Goal: Task Accomplishment & Management: Manage account settings

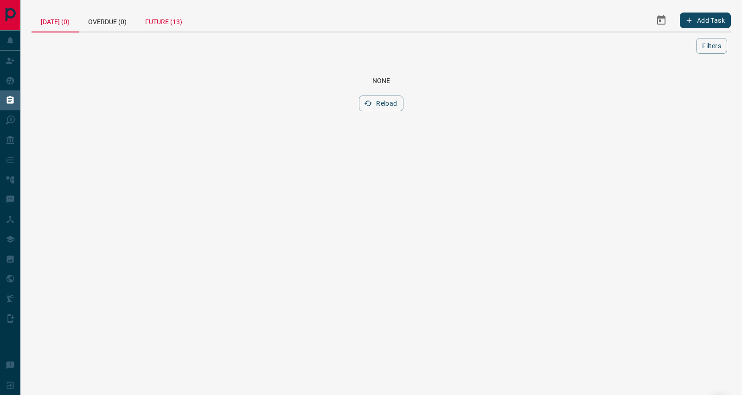
click at [166, 20] on div "Future (13)" at bounding box center [164, 20] width 56 height 22
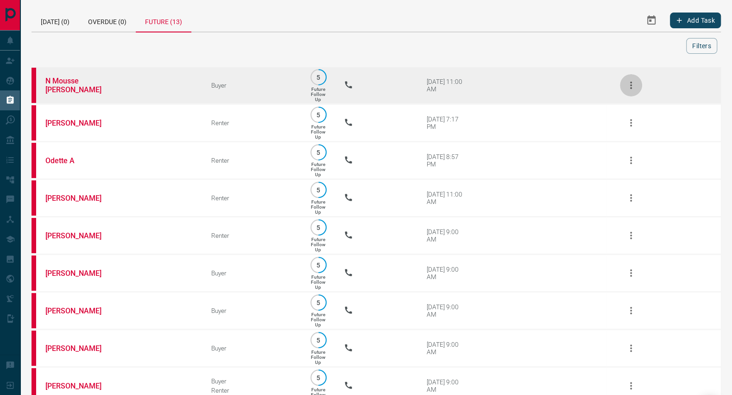
click at [635, 88] on icon "button" at bounding box center [631, 85] width 11 height 11
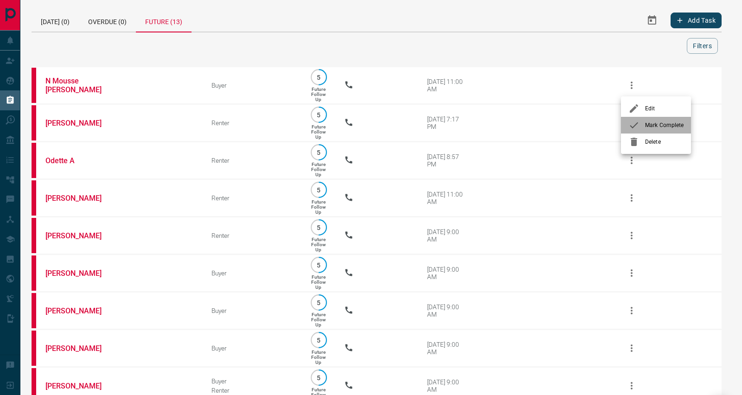
click at [646, 122] on span "Mark Complete" at bounding box center [664, 125] width 38 height 8
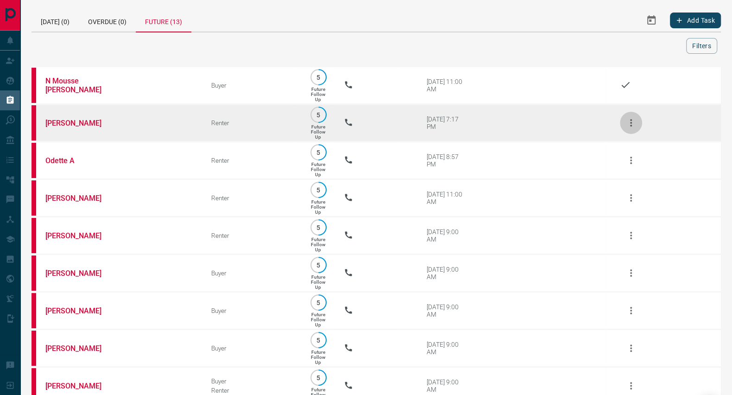
click at [634, 119] on icon "button" at bounding box center [631, 122] width 11 height 11
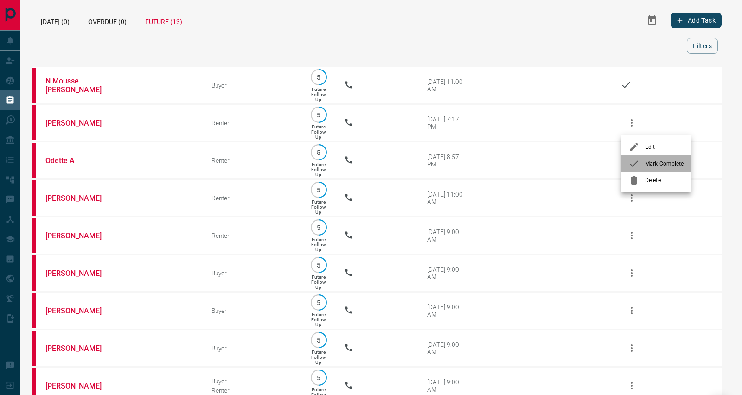
click at [643, 170] on li "Mark Complete" at bounding box center [656, 163] width 70 height 17
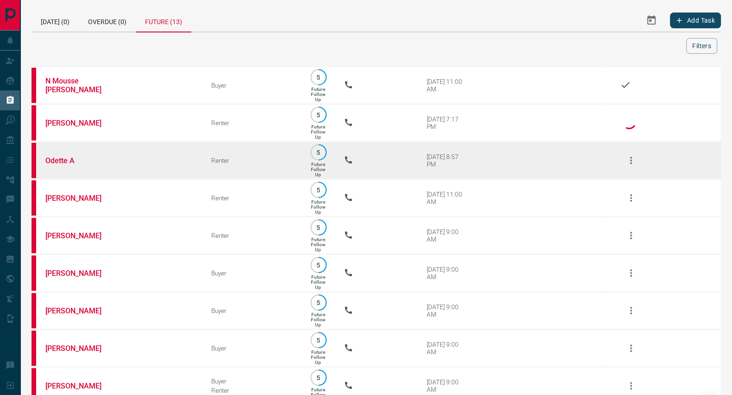
click at [631, 160] on icon "button" at bounding box center [631, 160] width 2 height 7
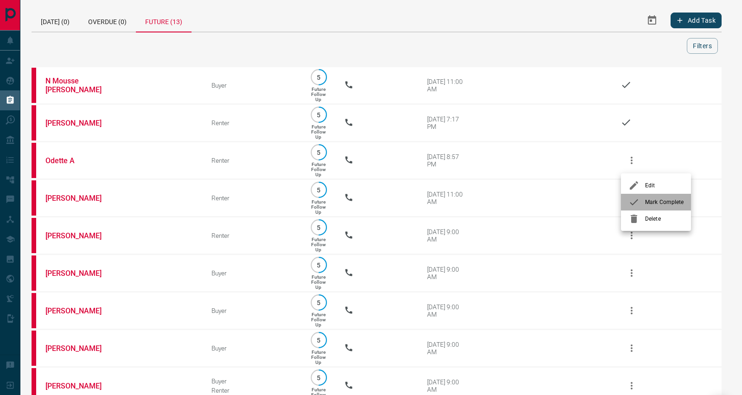
click at [647, 201] on span "Mark Complete" at bounding box center [664, 202] width 38 height 8
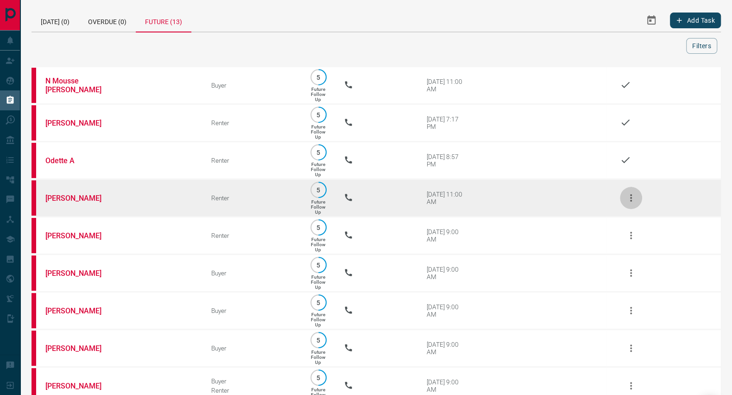
click at [631, 202] on icon "button" at bounding box center [631, 197] width 2 height 7
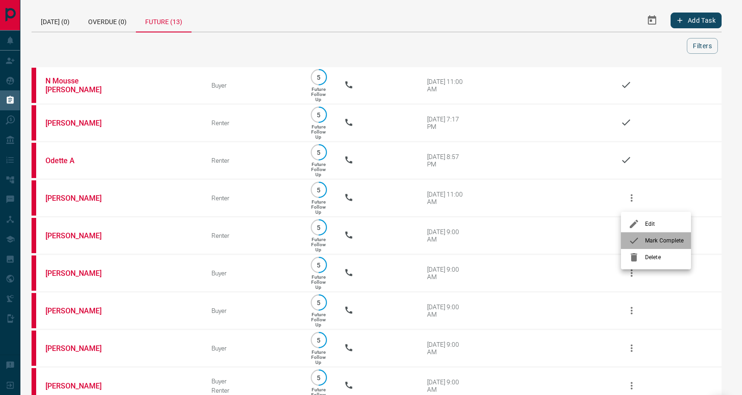
click at [647, 237] on span "Mark Complete" at bounding box center [664, 240] width 38 height 8
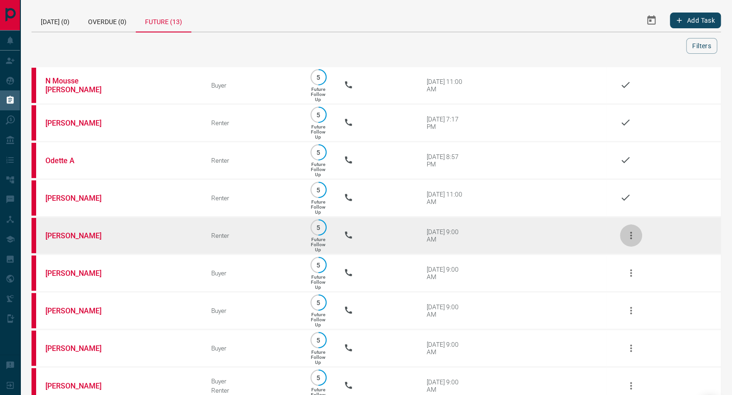
click at [627, 236] on icon "button" at bounding box center [631, 235] width 11 height 11
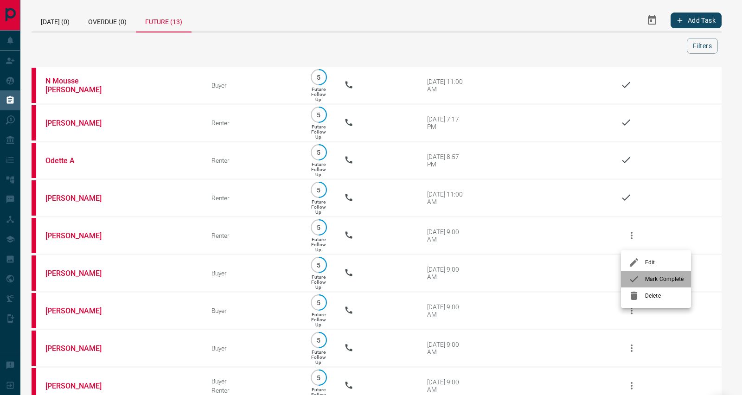
click at [653, 273] on li "Mark Complete" at bounding box center [656, 279] width 70 height 17
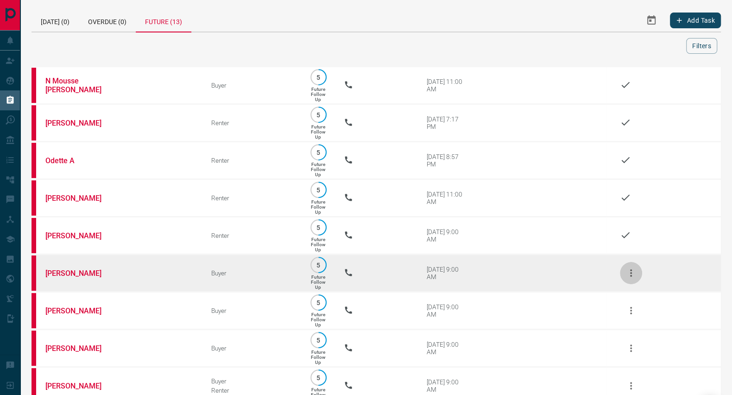
click at [634, 275] on icon "button" at bounding box center [631, 272] width 11 height 11
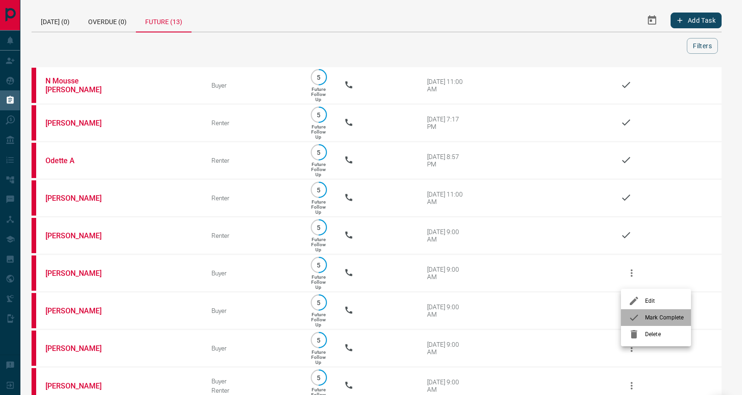
click at [651, 315] on span "Mark Complete" at bounding box center [664, 317] width 38 height 8
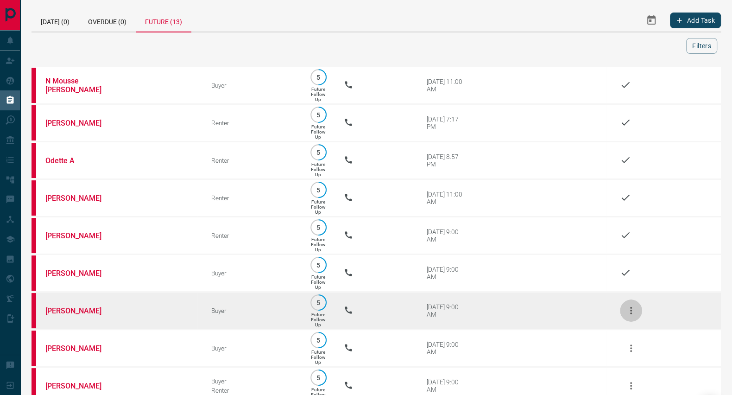
click at [630, 313] on icon "button" at bounding box center [631, 310] width 11 height 11
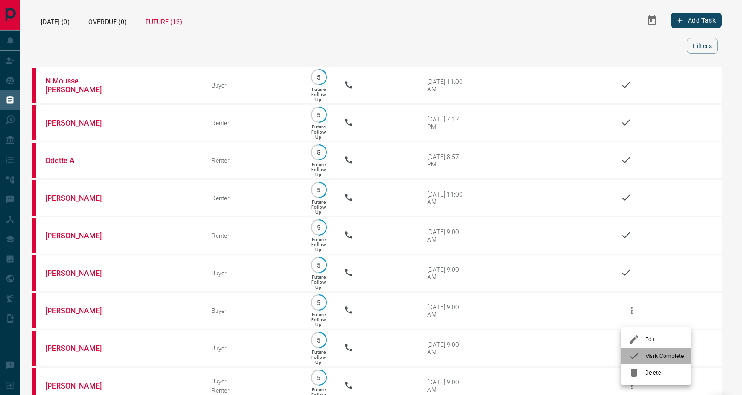
click at [660, 352] on span "Mark Complete" at bounding box center [664, 356] width 38 height 8
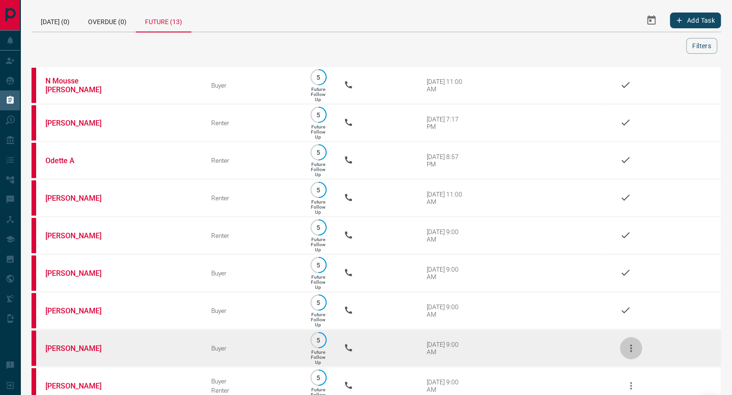
click at [632, 349] on icon "button" at bounding box center [631, 348] width 11 height 11
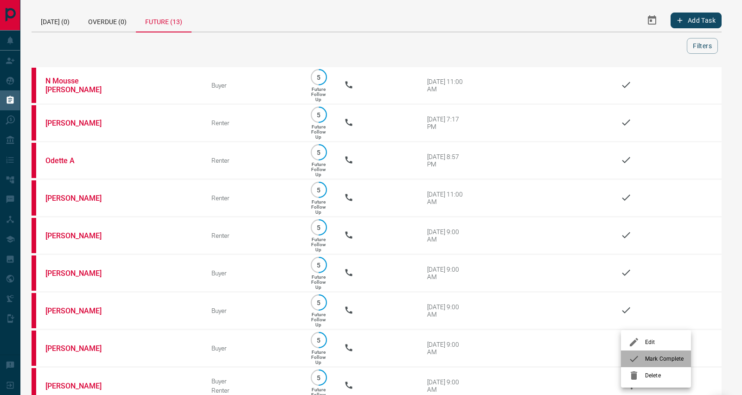
click at [649, 356] on span "Mark Complete" at bounding box center [664, 359] width 38 height 8
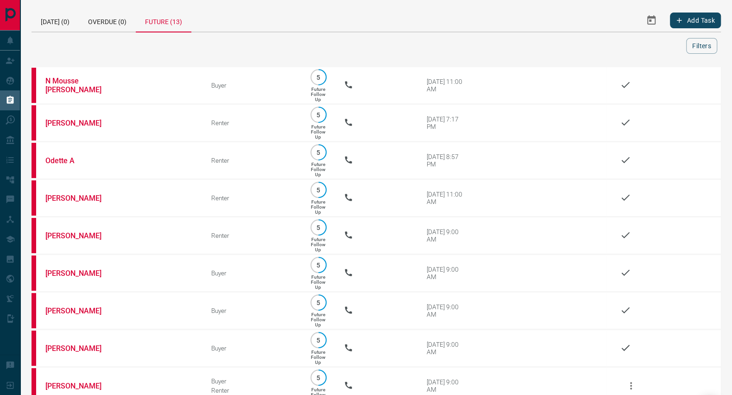
scroll to position [217, 0]
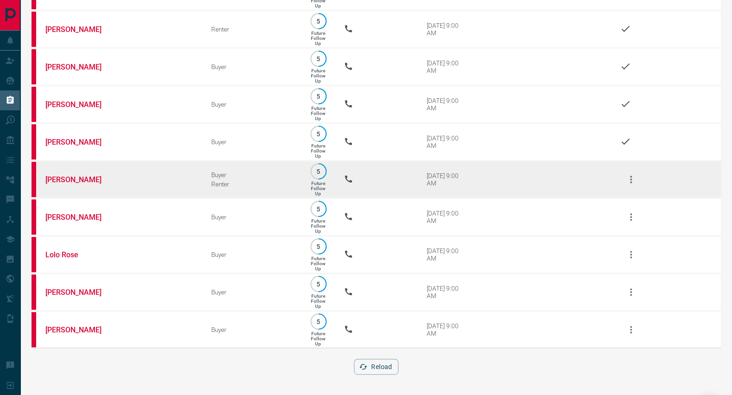
click at [633, 174] on icon "button" at bounding box center [631, 179] width 11 height 11
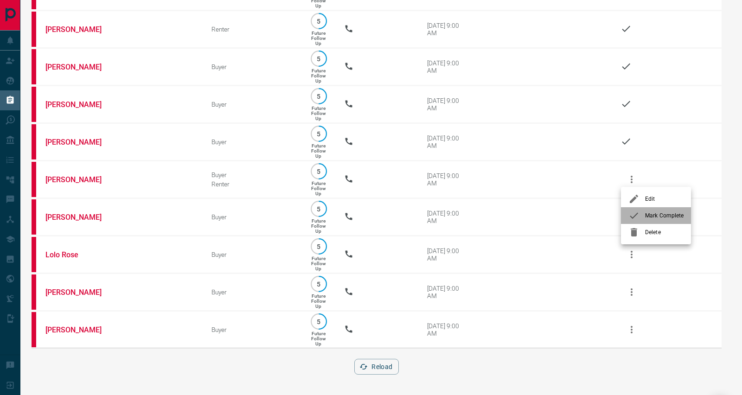
click at [649, 216] on span "Mark Complete" at bounding box center [664, 215] width 38 height 8
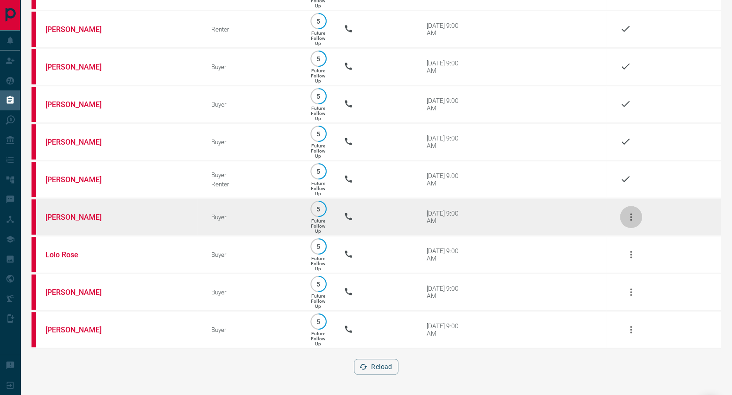
click at [633, 214] on icon "button" at bounding box center [631, 216] width 11 height 11
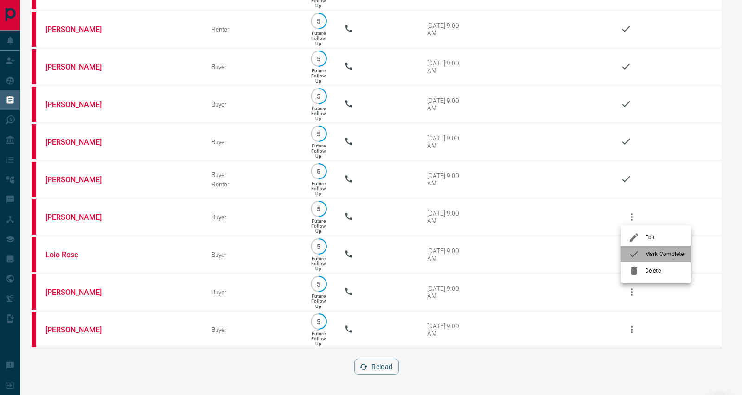
click at [658, 258] on li "Mark Complete" at bounding box center [656, 254] width 70 height 17
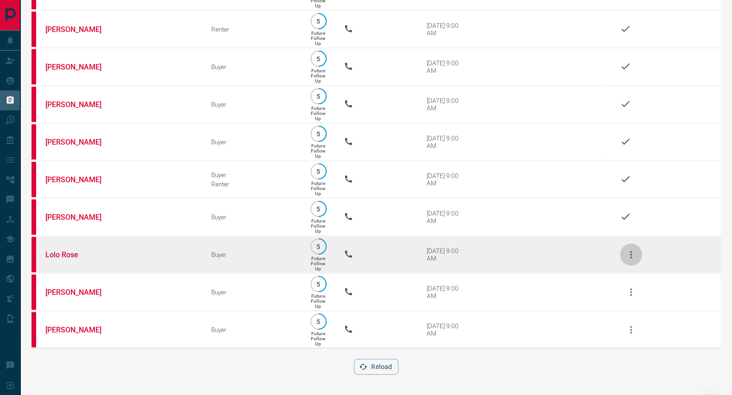
click at [630, 252] on icon "button" at bounding box center [631, 254] width 11 height 11
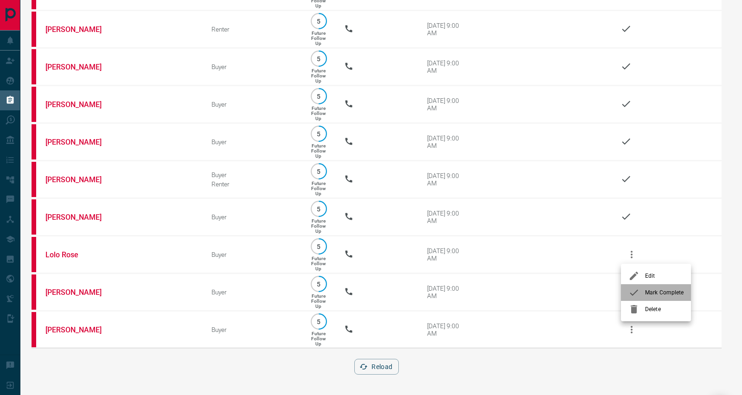
click at [669, 290] on span "Mark Complete" at bounding box center [664, 292] width 38 height 8
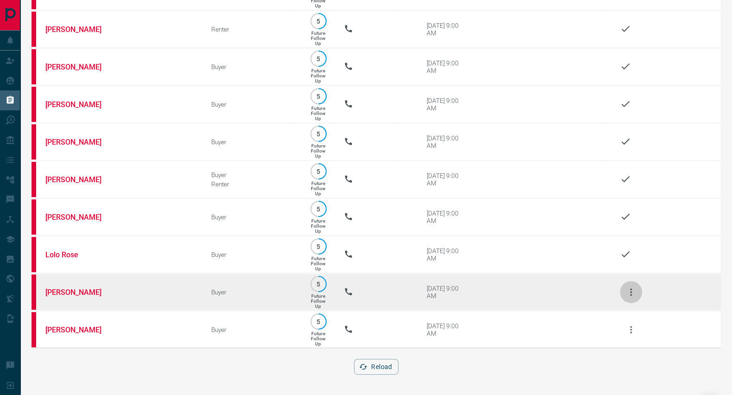
click at [635, 288] on icon "button" at bounding box center [631, 291] width 11 height 11
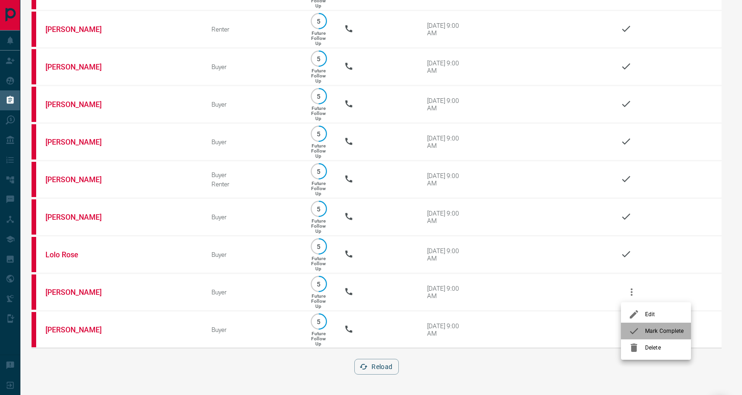
click at [659, 327] on span "Mark Complete" at bounding box center [664, 331] width 38 height 8
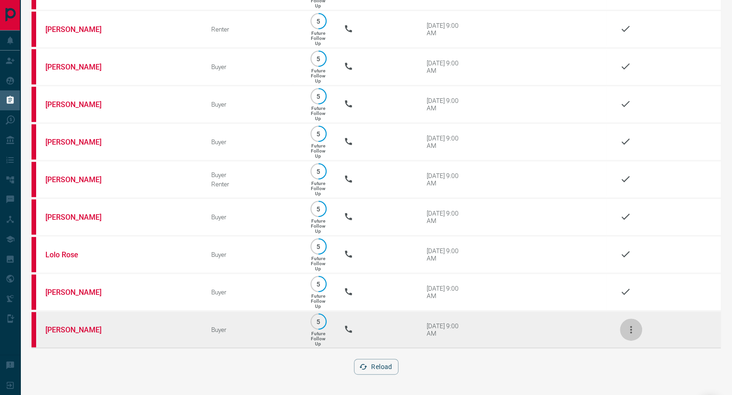
click at [633, 326] on icon "button" at bounding box center [631, 329] width 11 height 11
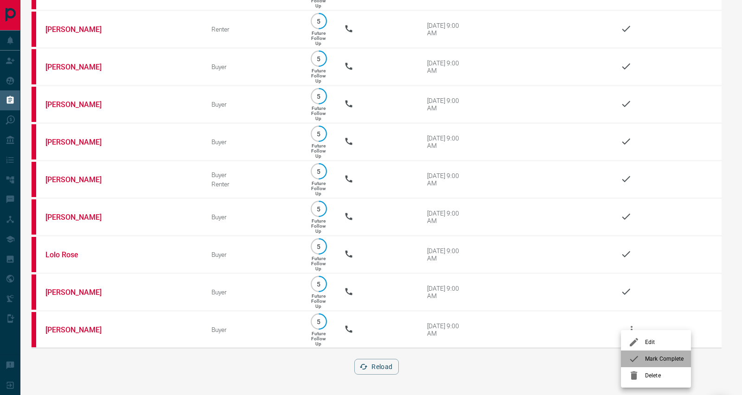
click at [658, 357] on span "Mark Complete" at bounding box center [664, 359] width 38 height 8
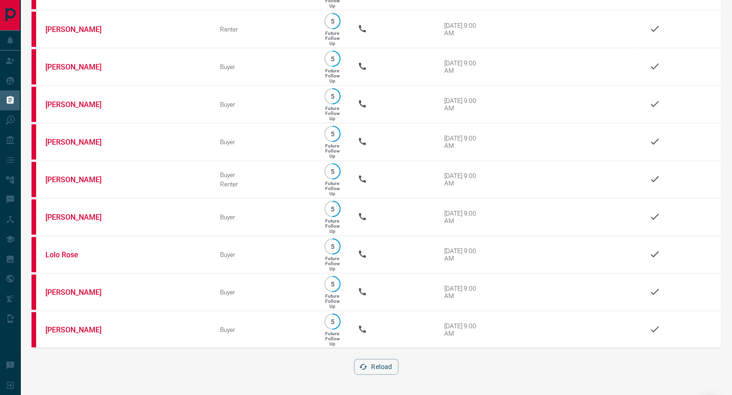
scroll to position [0, 0]
